Goal: Task Accomplishment & Management: Use online tool/utility

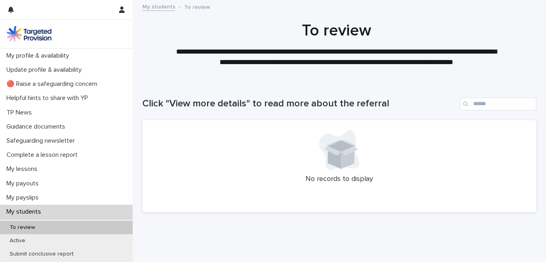
scroll to position [42, 0]
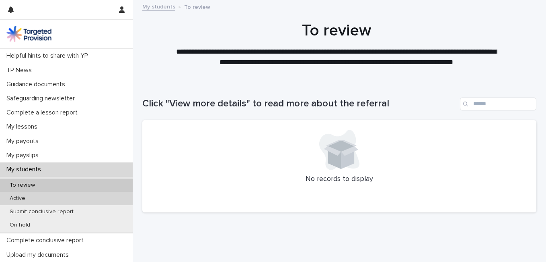
click at [29, 200] on p "Active" at bounding box center [17, 198] width 29 height 7
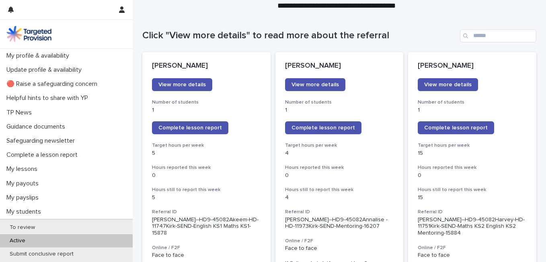
scroll to position [75, 0]
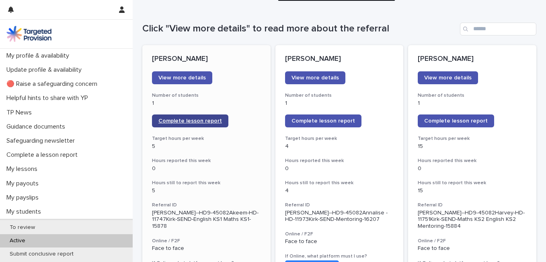
click at [190, 122] on span "Complete lesson report" at bounding box center [191, 121] width 64 height 6
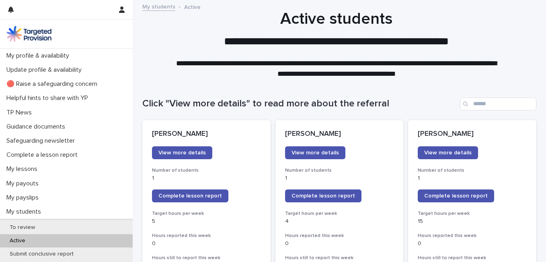
scroll to position [61, 0]
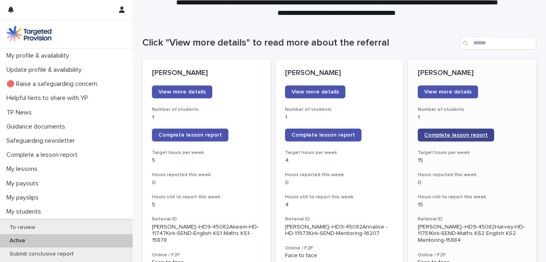
click at [460, 133] on span "Complete lesson report" at bounding box center [456, 135] width 64 height 6
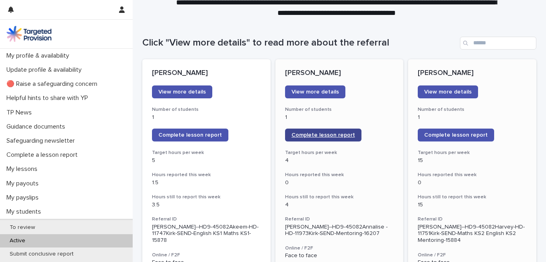
click at [316, 134] on span "Complete lesson report" at bounding box center [324, 135] width 64 height 6
